Goal: Obtain resource: Download file/media

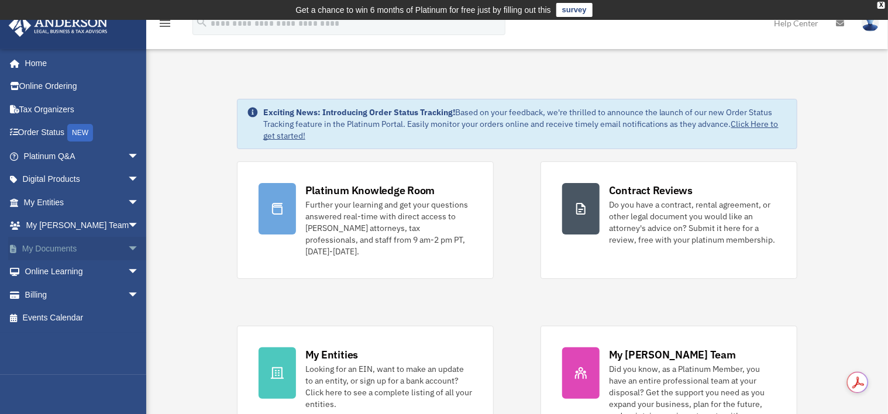
click at [48, 246] on link "My Documents arrow_drop_down" at bounding box center [82, 248] width 149 height 23
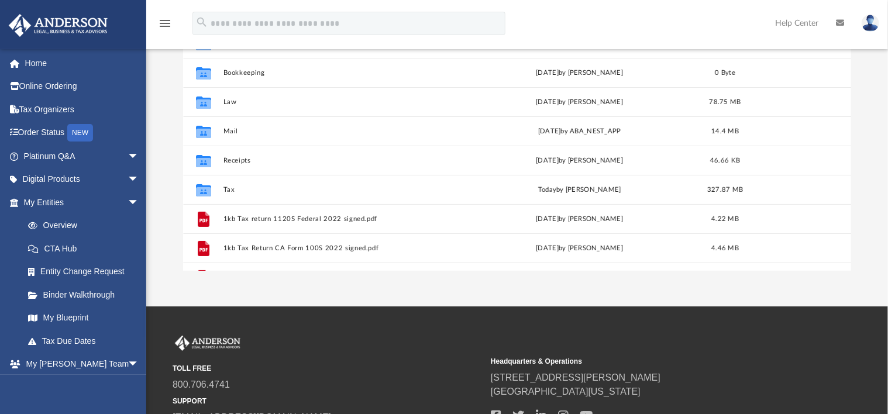
scroll to position [219, 0]
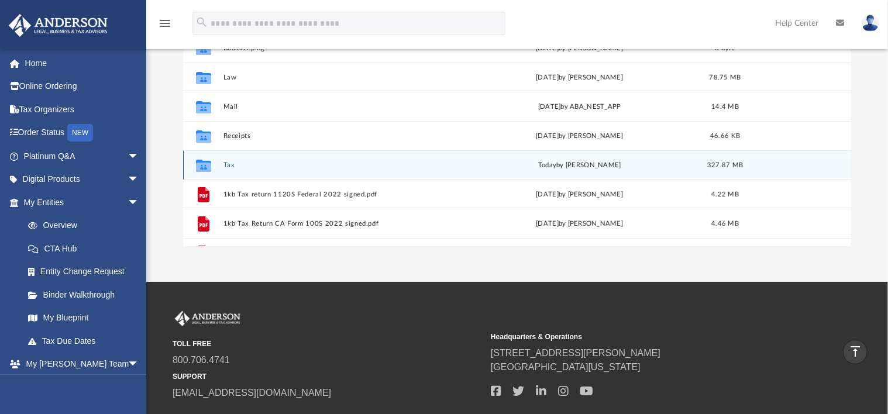
click at [225, 164] on button "Tax" at bounding box center [340, 165] width 234 height 8
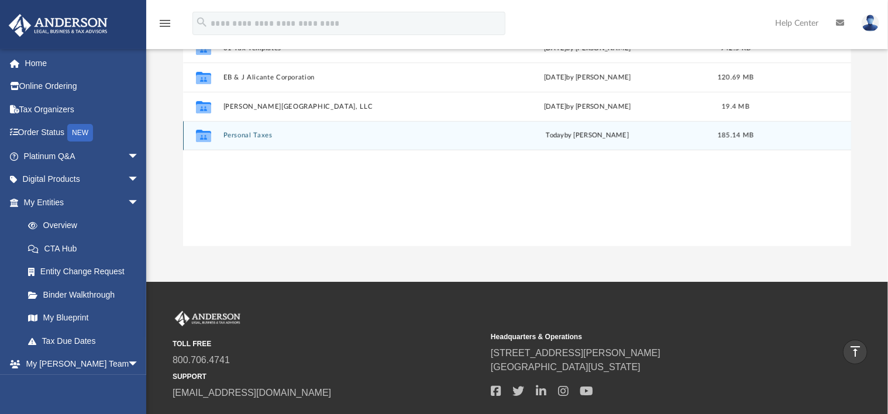
click at [259, 131] on div "Collaborated Folder Personal Taxes [DATE] by [PERSON_NAME] 185.14 MB" at bounding box center [517, 135] width 668 height 29
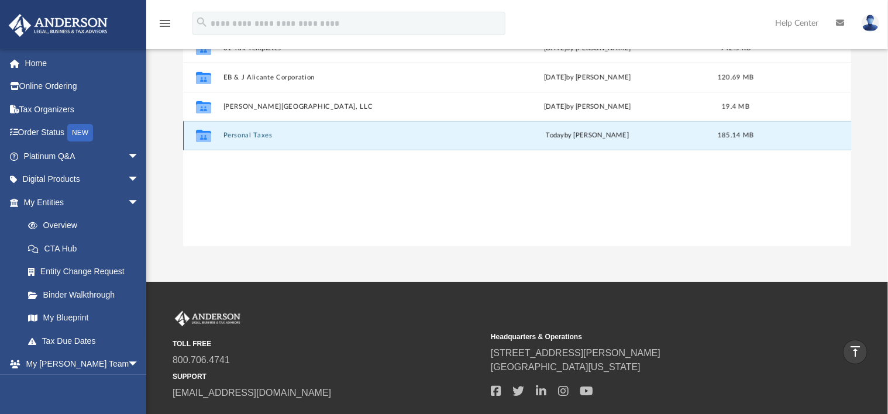
click at [254, 132] on button "Personal Taxes" at bounding box center [342, 136] width 239 height 8
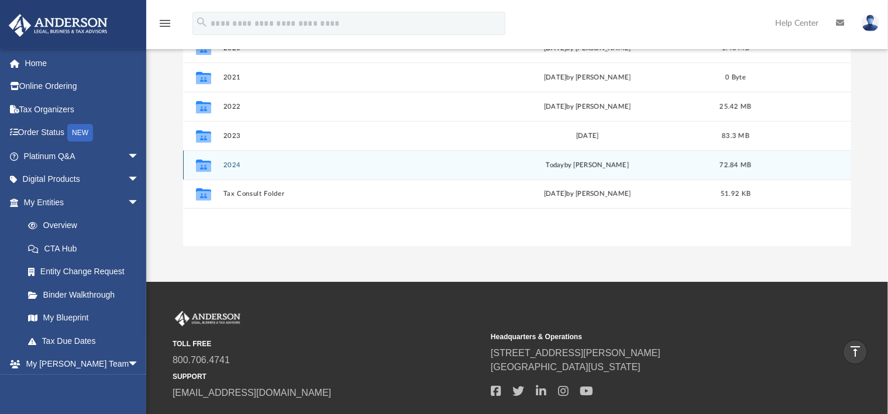
click at [232, 161] on button "2024" at bounding box center [342, 165] width 239 height 8
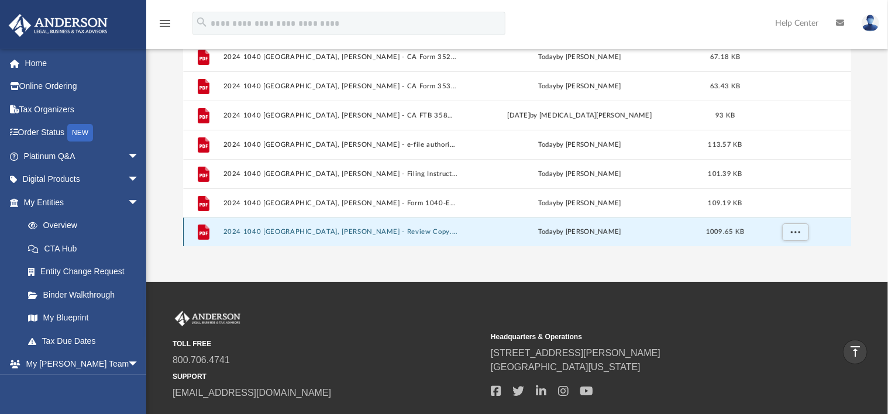
click at [290, 230] on button "2024 1040 [GEOGRAPHIC_DATA], [PERSON_NAME] - Review Copy.pdf" at bounding box center [340, 233] width 234 height 8
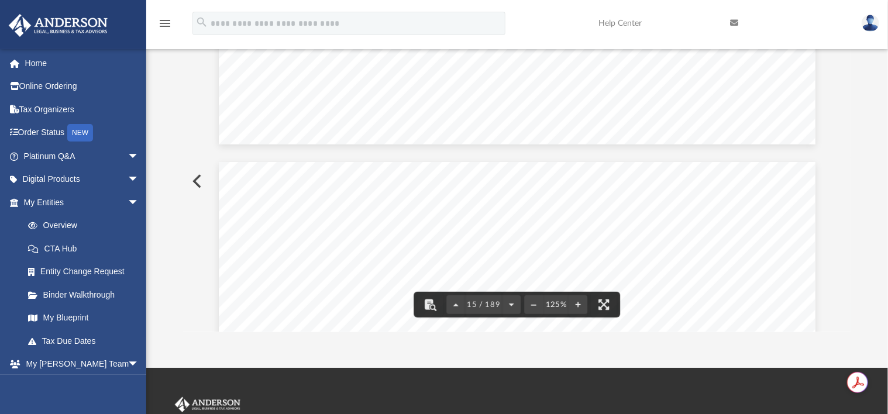
scroll to position [11548, 0]
